Goal: Obtain resource: Download file/media

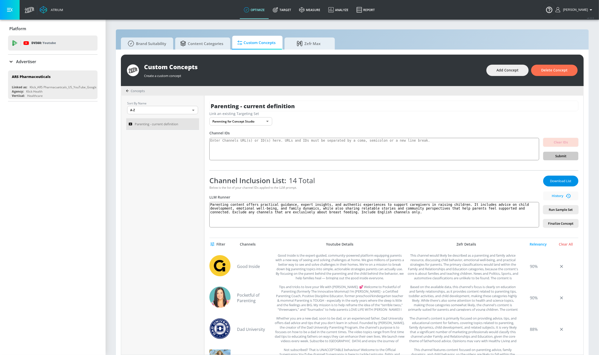
click at [393, 180] on span "Download List" at bounding box center [560, 181] width 25 height 6
click at [393, 180] on div "Channel Inclusion List: 14 Total" at bounding box center [374, 181] width 330 height 10
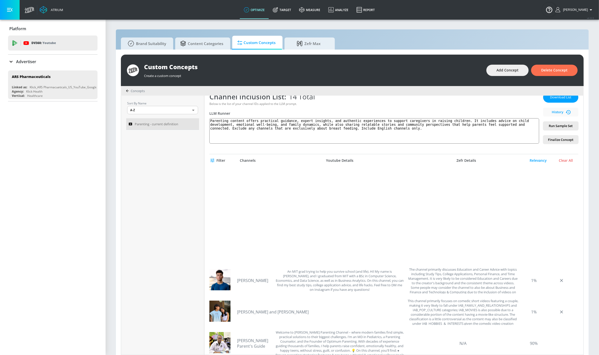
scroll to position [419, 0]
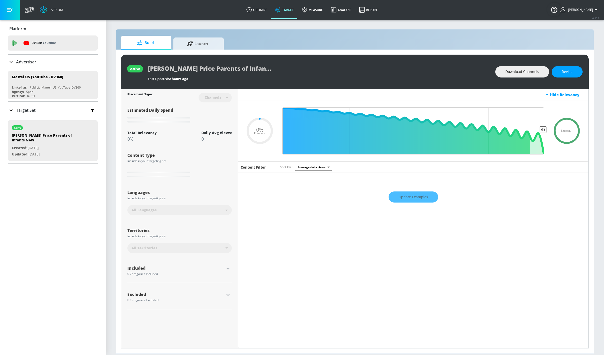
click at [364, 74] on div "Last Updated: 2 hours ago" at bounding box center [319, 77] width 342 height 7
click at [421, 197] on div "Update Examples" at bounding box center [413, 197] width 350 height 18
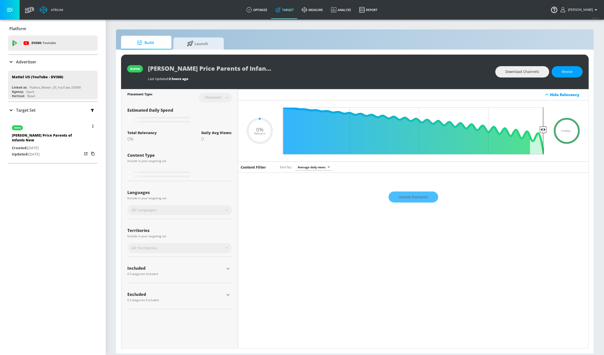
click at [75, 145] on p "Created: Oct. 08, 2025" at bounding box center [47, 148] width 70 height 6
type input "0.05"
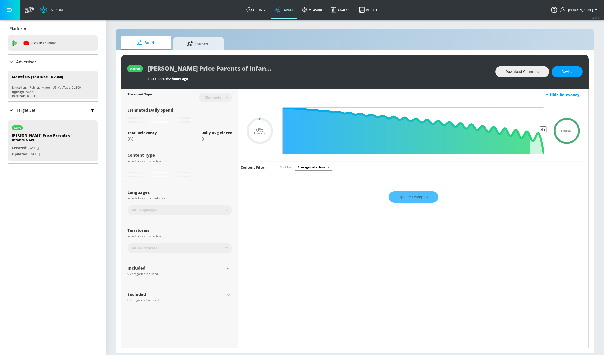
click at [328, 55] on div "active [PERSON_NAME] Price Parents of Infants New Last Updated: 2 hours ago Dow…" at bounding box center [354, 72] width 467 height 34
click at [283, 53] on div "active Fisher Price Parents of Infants New Last Updated: 2 hours ago Download C…" at bounding box center [354, 202] width 477 height 304
click at [197, 211] on div "All Languages" at bounding box center [178, 209] width 94 height 5
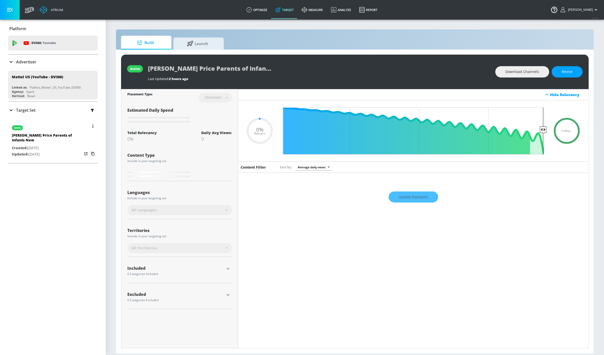
click at [73, 139] on div "[PERSON_NAME] Price Parents of Infants New" at bounding box center [47, 139] width 70 height 12
type input "0.05"
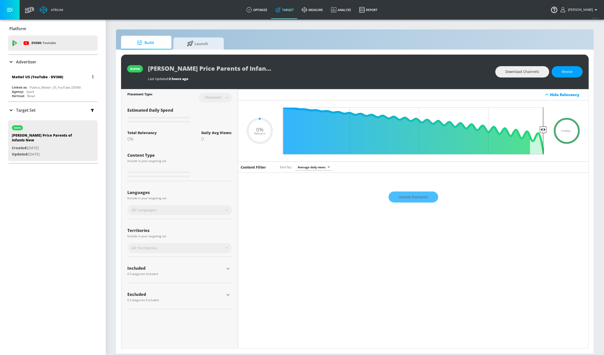
click at [55, 77] on div "Mattel US (YouTube - DV360)" at bounding box center [37, 76] width 51 height 5
click at [61, 84] on div "Mattel US (YouTube - DV360) Linked as: Publicis_Mattel _US_YouTube_DV360 Agency…" at bounding box center [53, 85] width 90 height 29
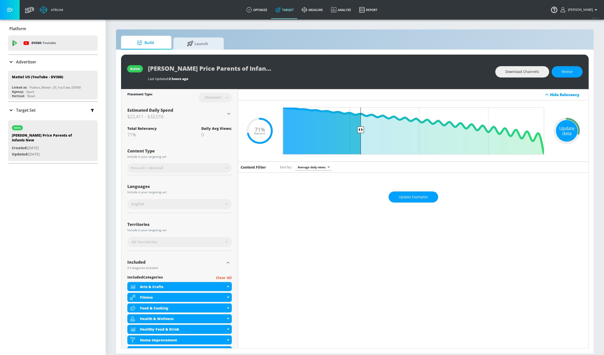
click at [560, 133] on div "Update data" at bounding box center [566, 131] width 22 height 22
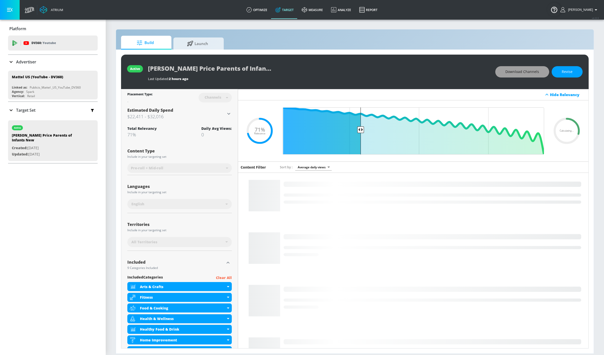
click at [512, 74] on span "Download Channels" at bounding box center [522, 72] width 34 height 6
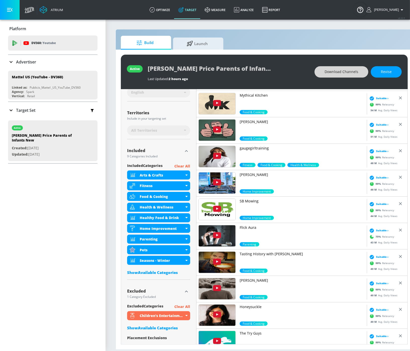
scroll to position [475, 0]
